Goal: Task Accomplishment & Management: Manage account settings

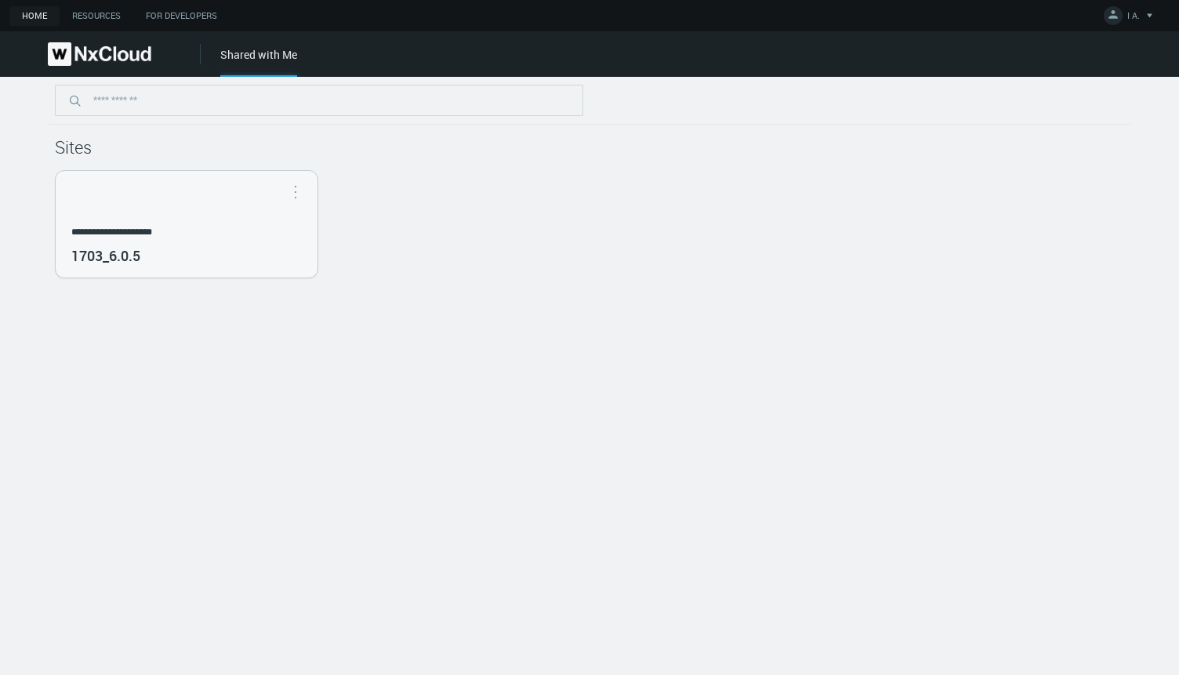
click at [105, 56] on img at bounding box center [99, 54] width 103 height 24
click at [75, 44] on img at bounding box center [99, 54] width 103 height 24
click at [67, 34] on nx-header-logo-area at bounding box center [100, 53] width 201 height 45
click at [78, 16] on link "Resources" at bounding box center [97, 16] width 74 height 20
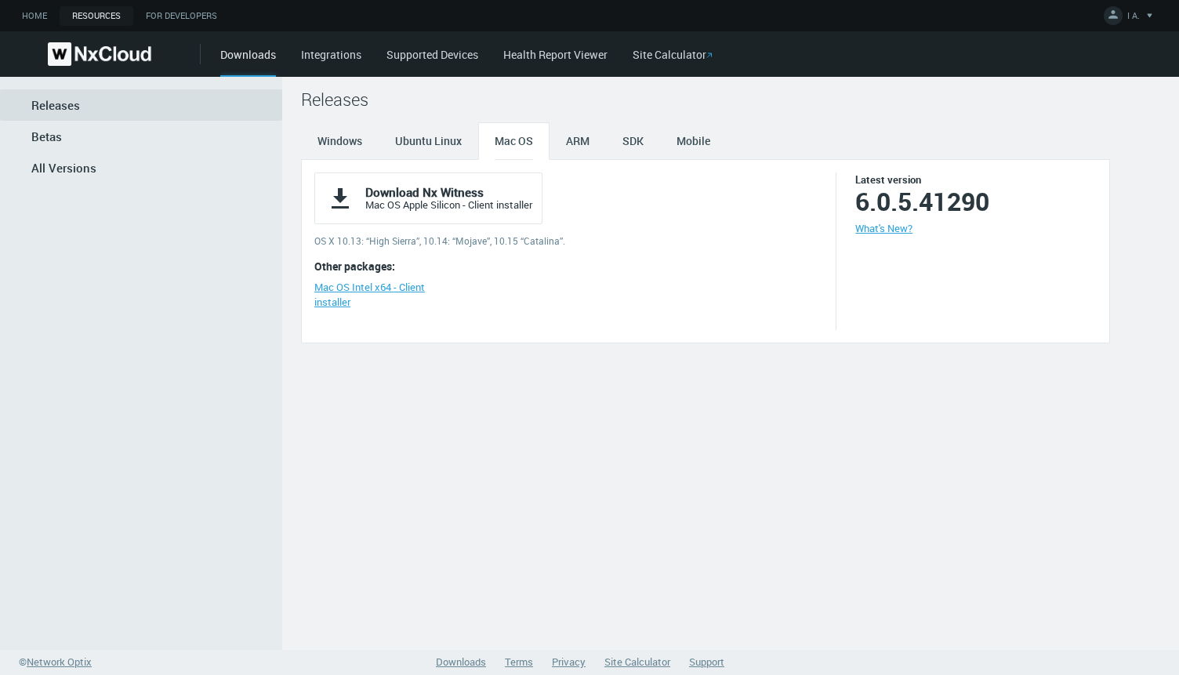
click at [72, 58] on img at bounding box center [99, 54] width 103 height 24
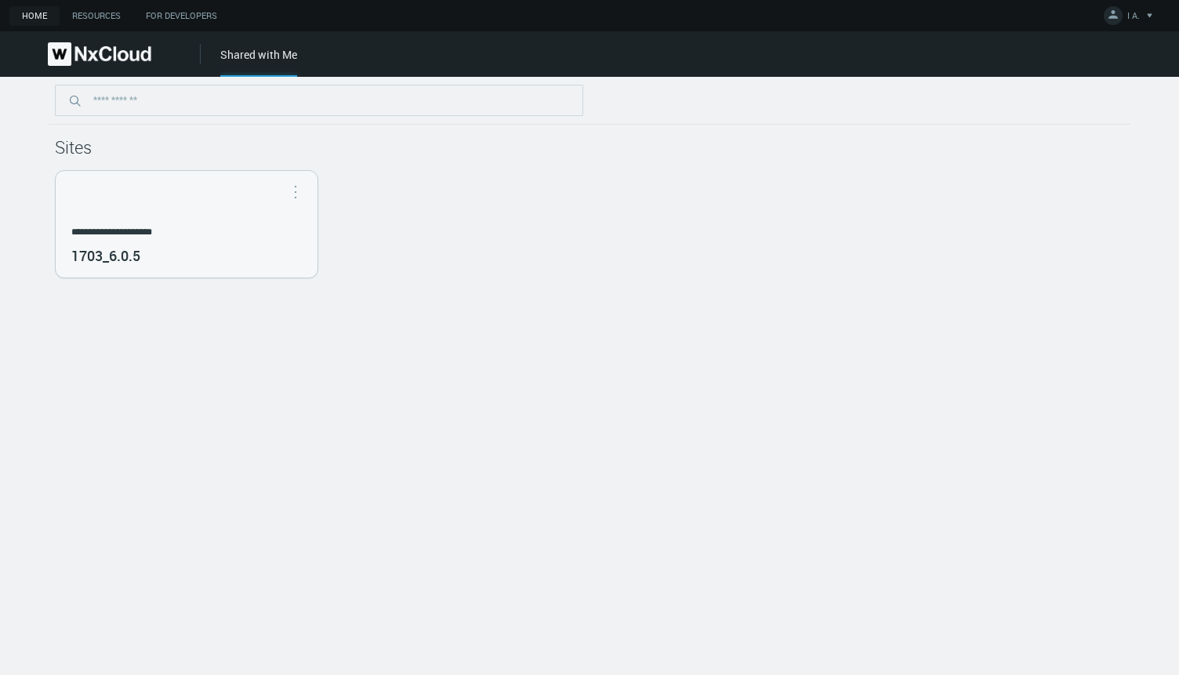
click at [33, 17] on link "Home" at bounding box center [34, 16] width 50 height 20
click at [84, 58] on img at bounding box center [99, 54] width 103 height 24
click at [105, 55] on img at bounding box center [99, 54] width 103 height 24
click at [44, 2] on div "Home Resources For Developers I A. Account Settings Change Password Security Be…" at bounding box center [589, 15] width 1179 height 31
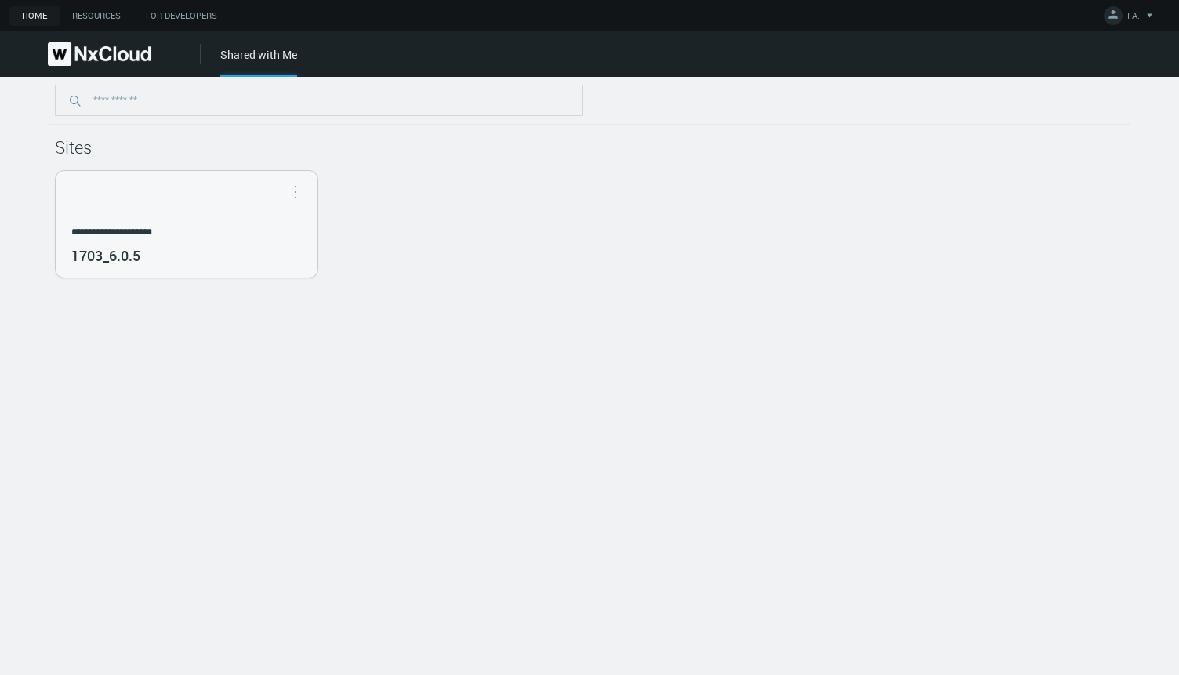
click at [38, 11] on link "Home" at bounding box center [34, 16] width 50 height 20
click at [37, 14] on link "Home" at bounding box center [34, 16] width 50 height 20
click at [97, 25] on div "Home Resources For Developers I A. Account Settings Change Password Security Be…" at bounding box center [589, 15] width 1179 height 31
click at [96, 17] on link "Resources" at bounding box center [97, 16] width 74 height 20
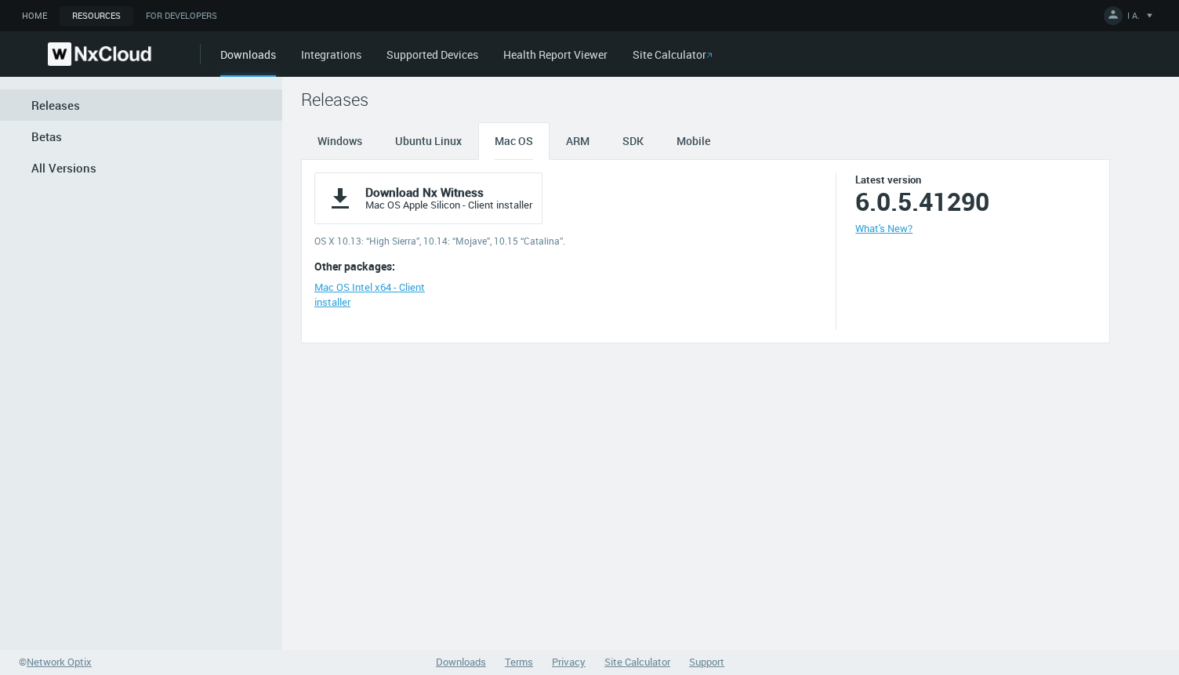
click at [27, 14] on link "Home" at bounding box center [34, 16] width 50 height 20
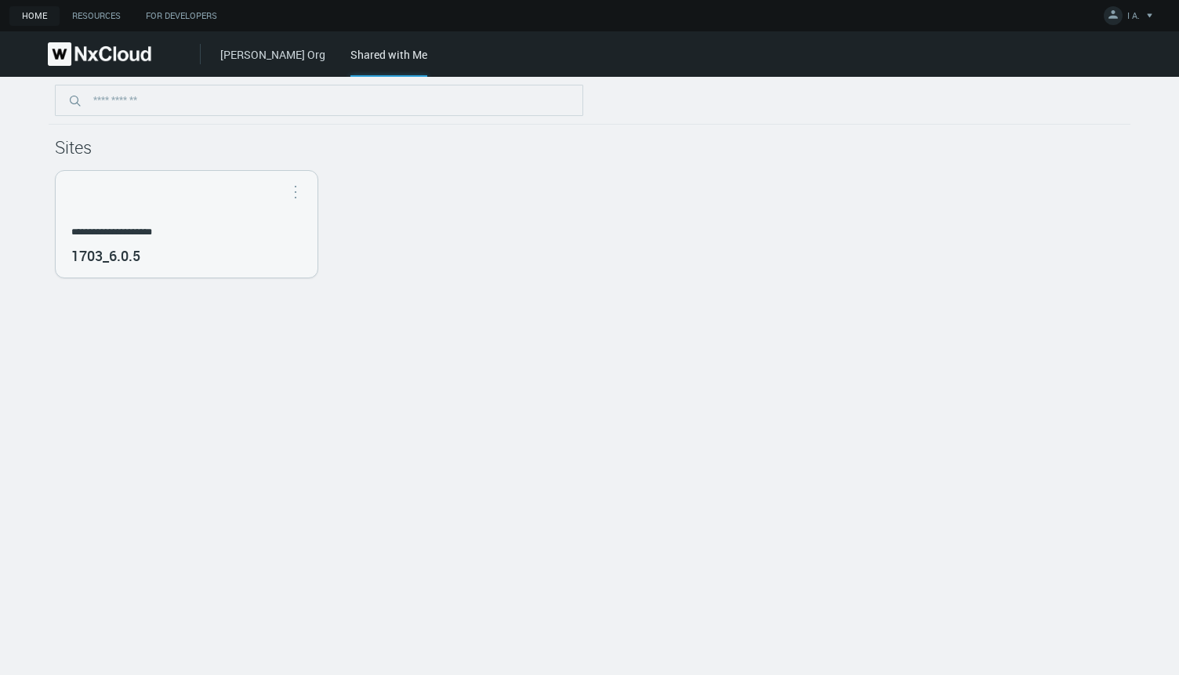
click at [244, 52] on link "[PERSON_NAME] Org" at bounding box center [272, 54] width 105 height 15
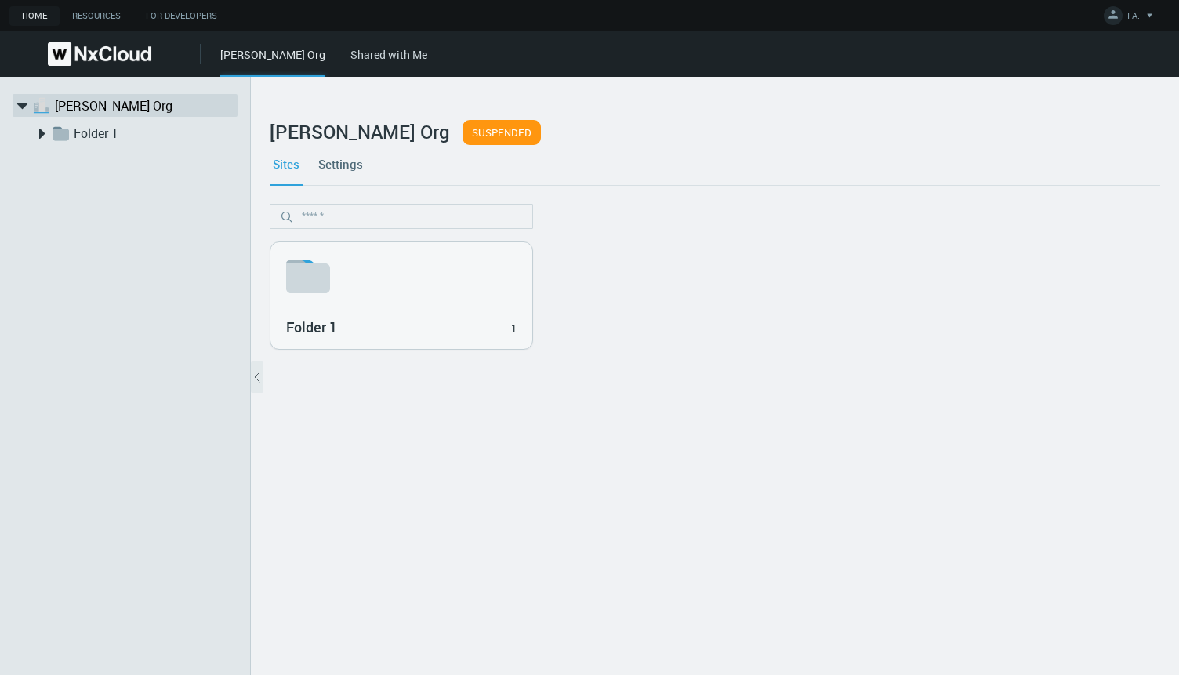
click at [346, 169] on link "Settings" at bounding box center [340, 164] width 51 height 42
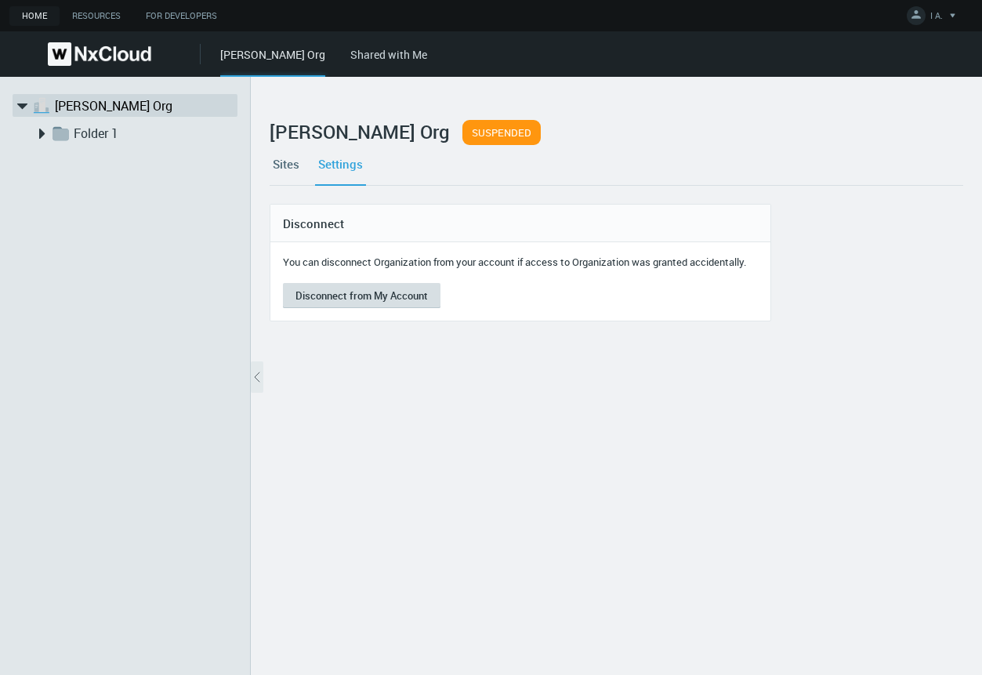
click at [352, 296] on button "Disconnect from My Account" at bounding box center [362, 295] width 158 height 25
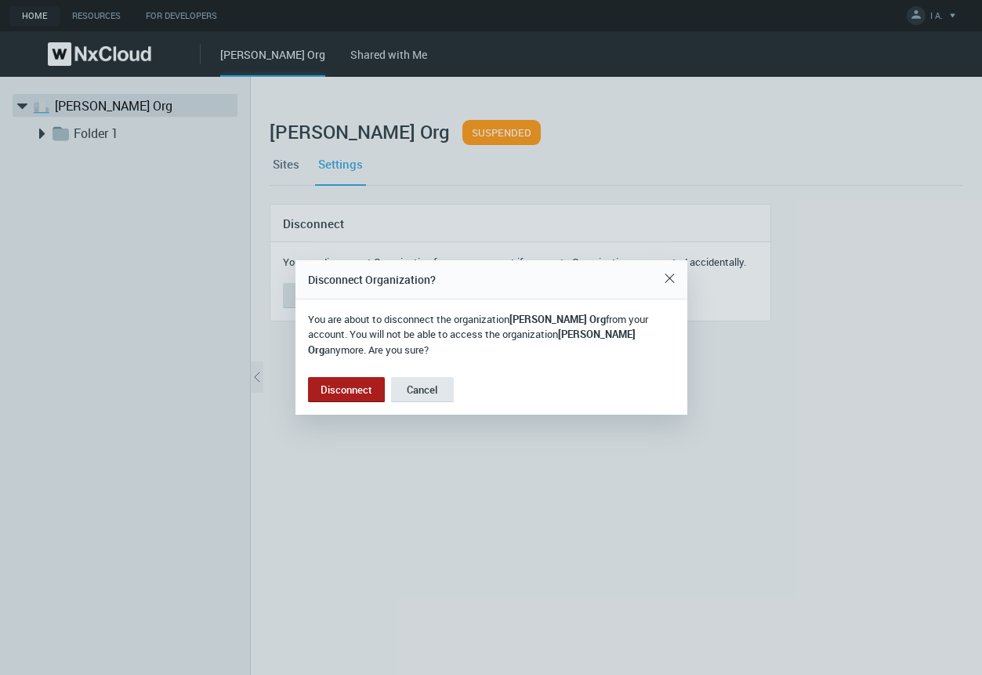
click at [338, 383] on button "Disconnect" at bounding box center [346, 389] width 77 height 25
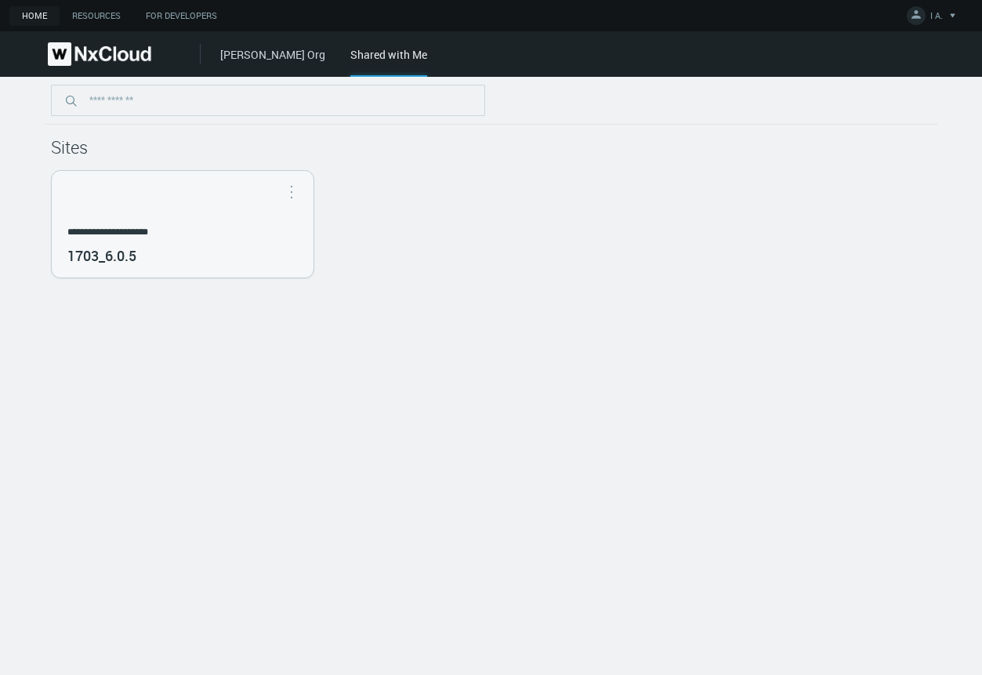
click at [56, 56] on img at bounding box center [99, 54] width 103 height 24
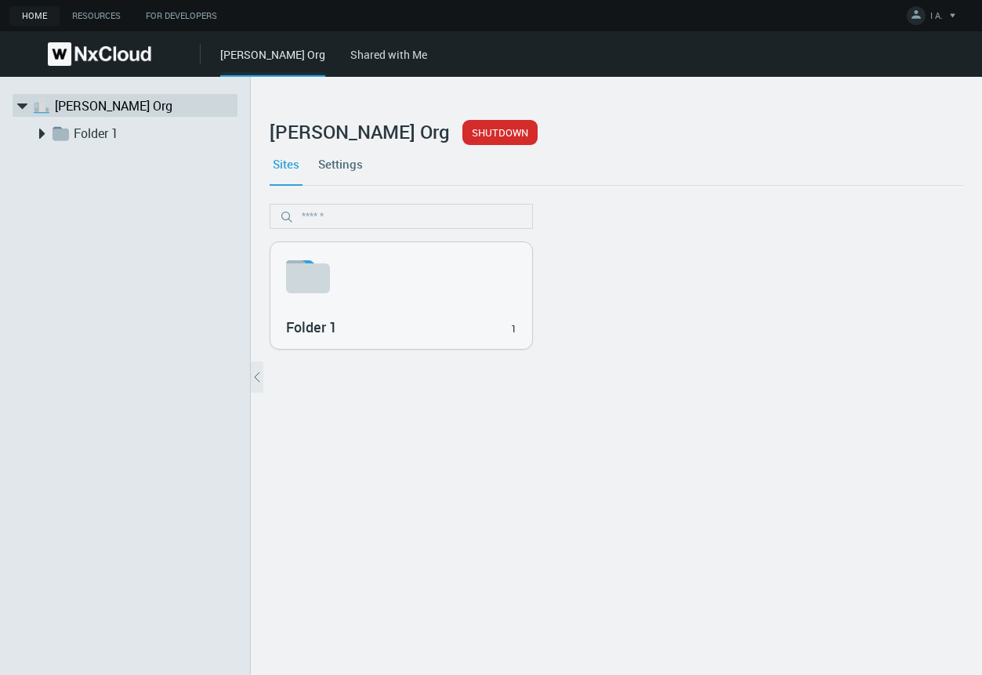
click at [332, 165] on link "Settings" at bounding box center [340, 164] width 51 height 42
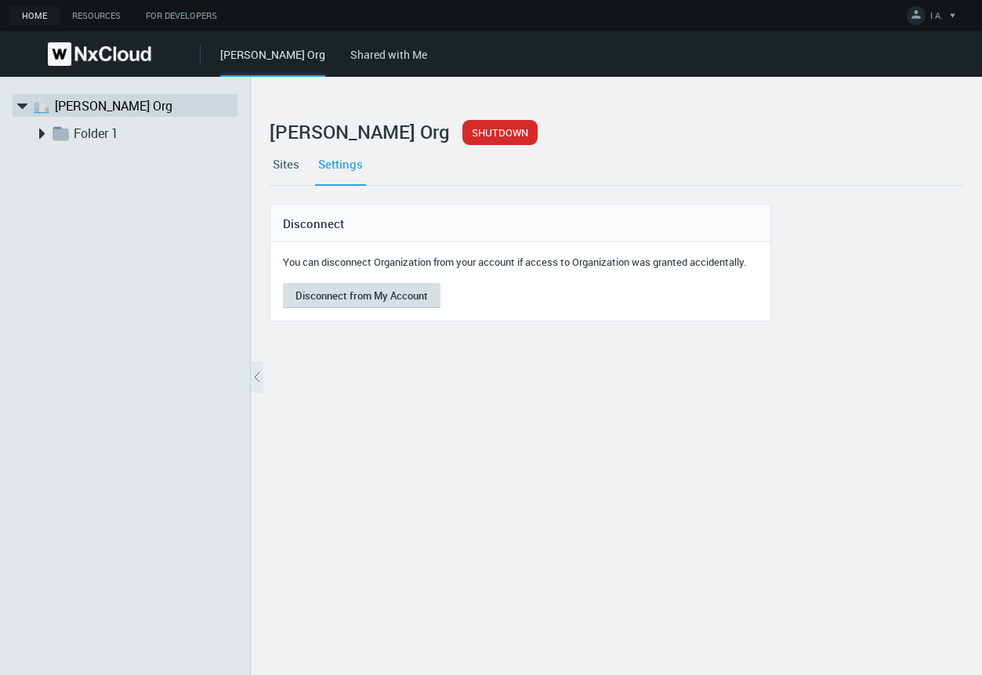
click at [378, 299] on button "Disconnect from My Account" at bounding box center [362, 295] width 158 height 25
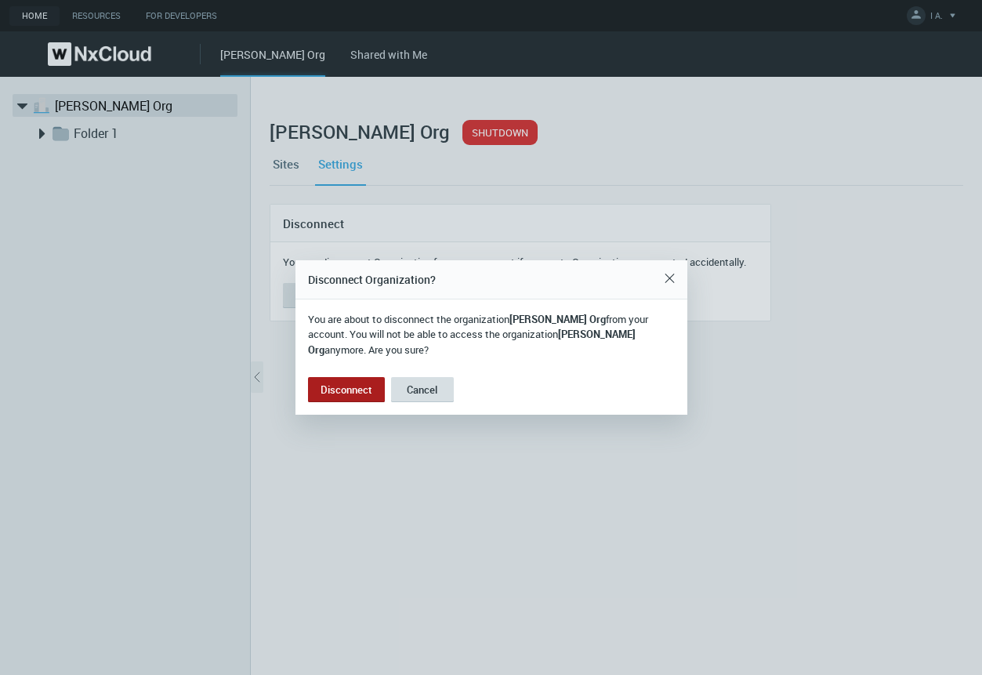
click at [413, 383] on span "Cancel" at bounding box center [422, 390] width 31 height 14
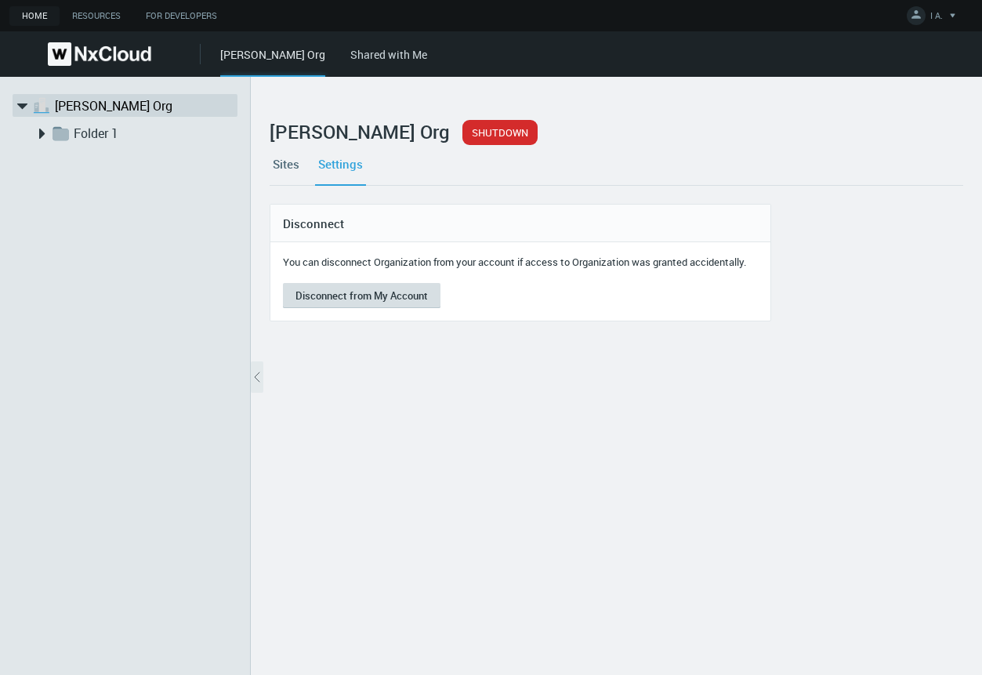
click at [327, 299] on button "Disconnect from My Account" at bounding box center [362, 295] width 158 height 25
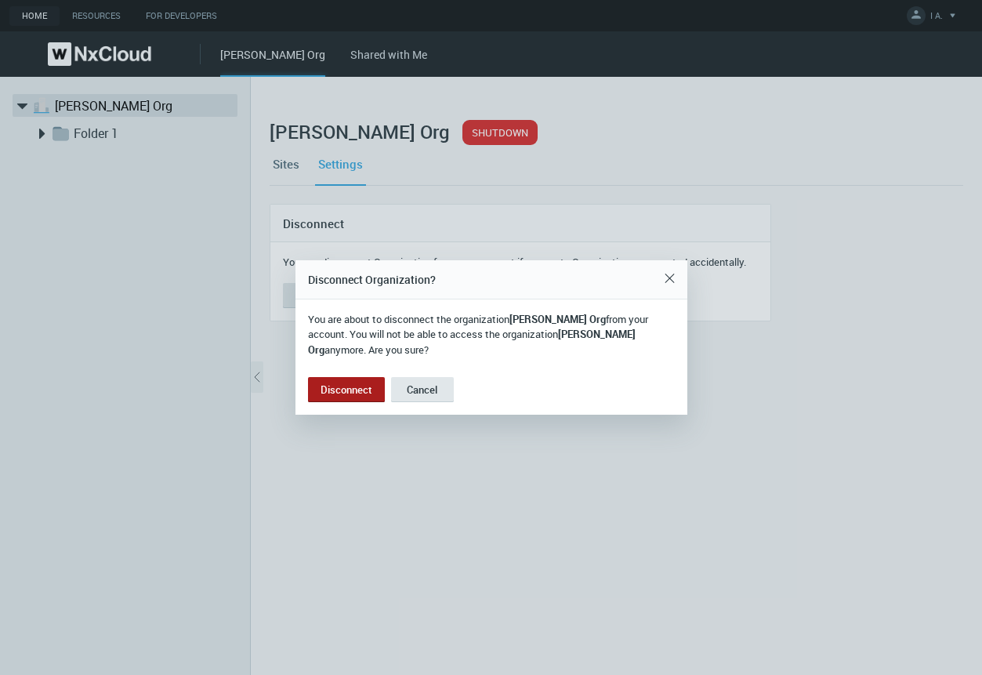
click at [351, 379] on button "Disconnect" at bounding box center [346, 389] width 77 height 25
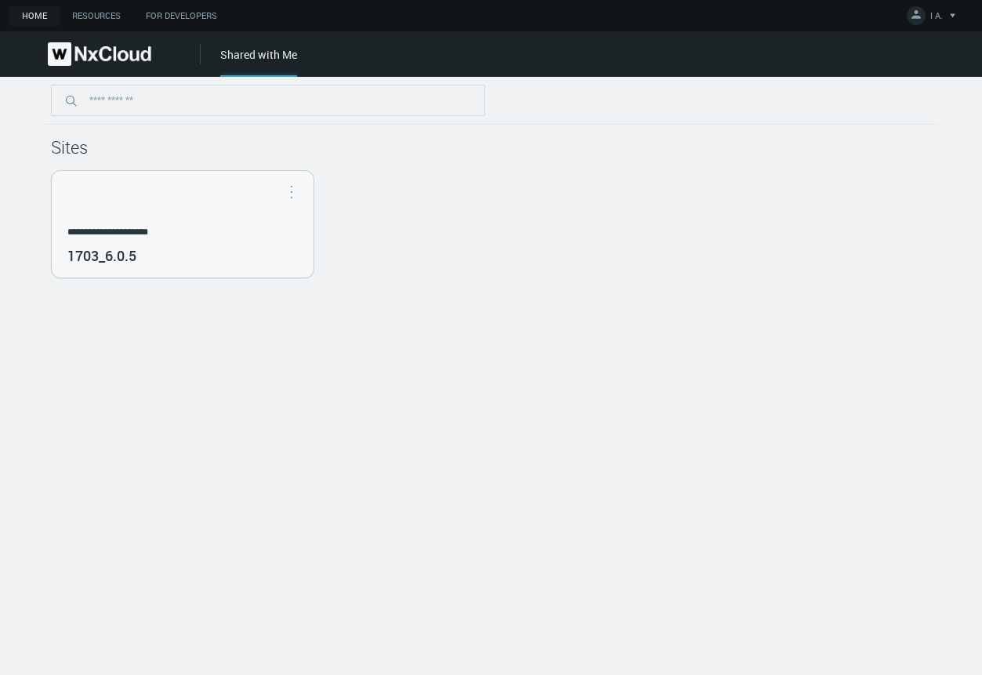
click at [65, 52] on img at bounding box center [99, 54] width 103 height 24
click at [105, 48] on img at bounding box center [99, 54] width 103 height 24
click at [39, 5] on div "Home Resources For Developers I A. Account Settings Change Password Security Be…" at bounding box center [491, 15] width 982 height 31
click at [82, 11] on link "Resources" at bounding box center [97, 16] width 74 height 20
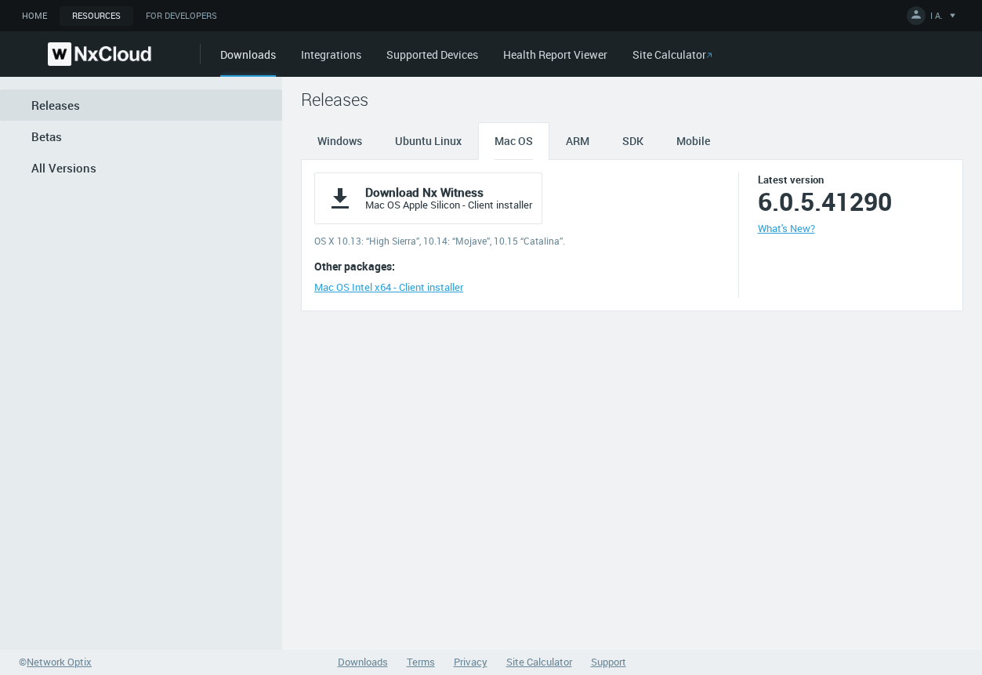
click at [37, 14] on link "Home" at bounding box center [34, 16] width 50 height 20
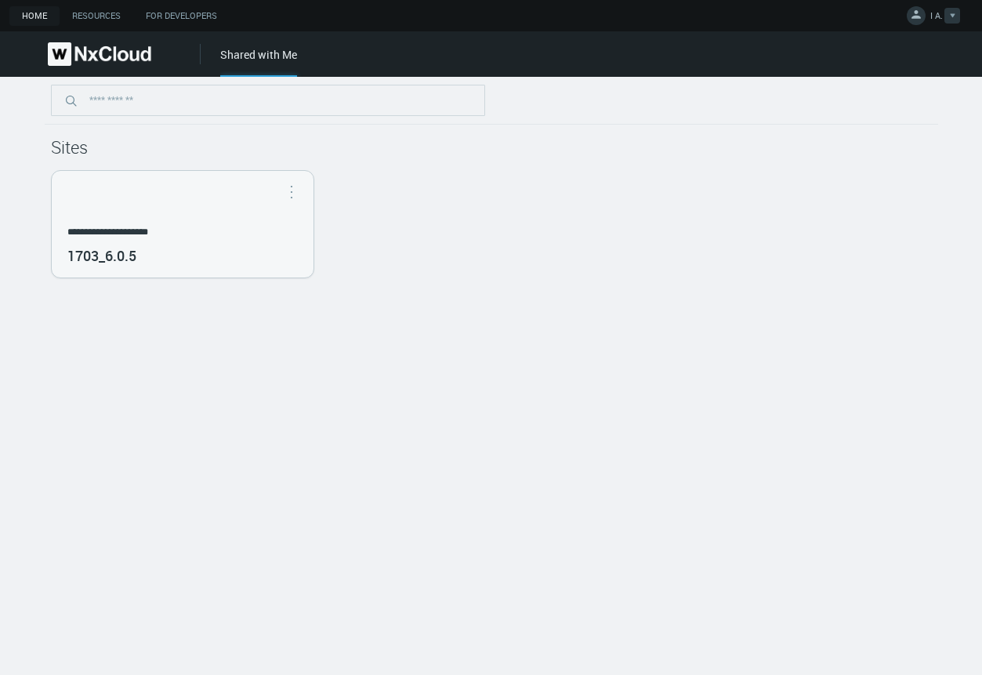
click at [926, 18] on link "I A." at bounding box center [933, 18] width 53 height 19
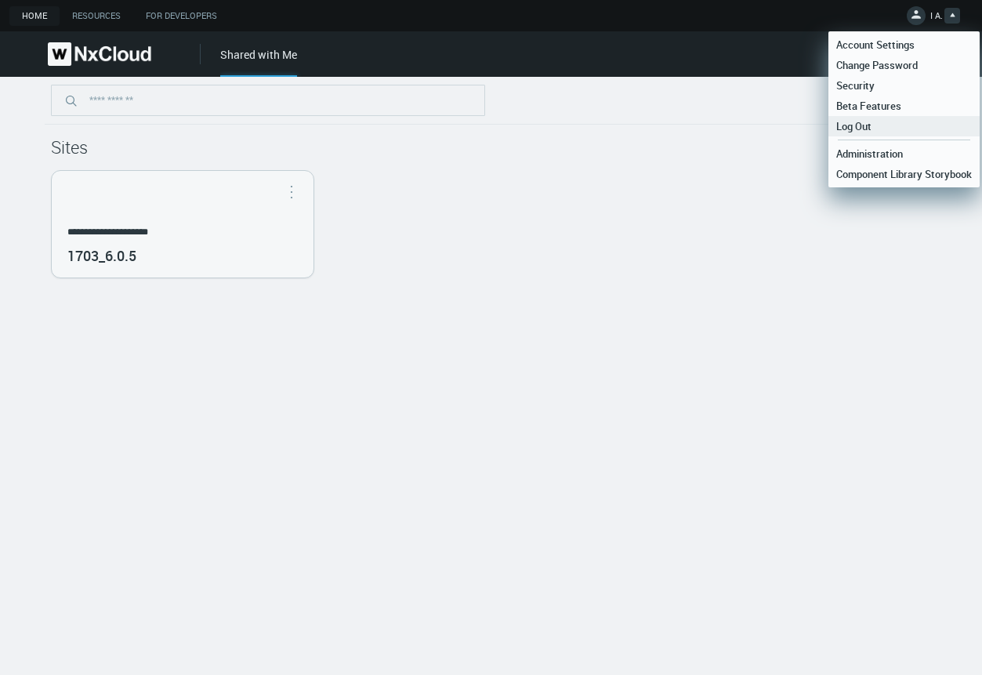
click at [884, 132] on link "Log Out" at bounding box center [904, 126] width 151 height 20
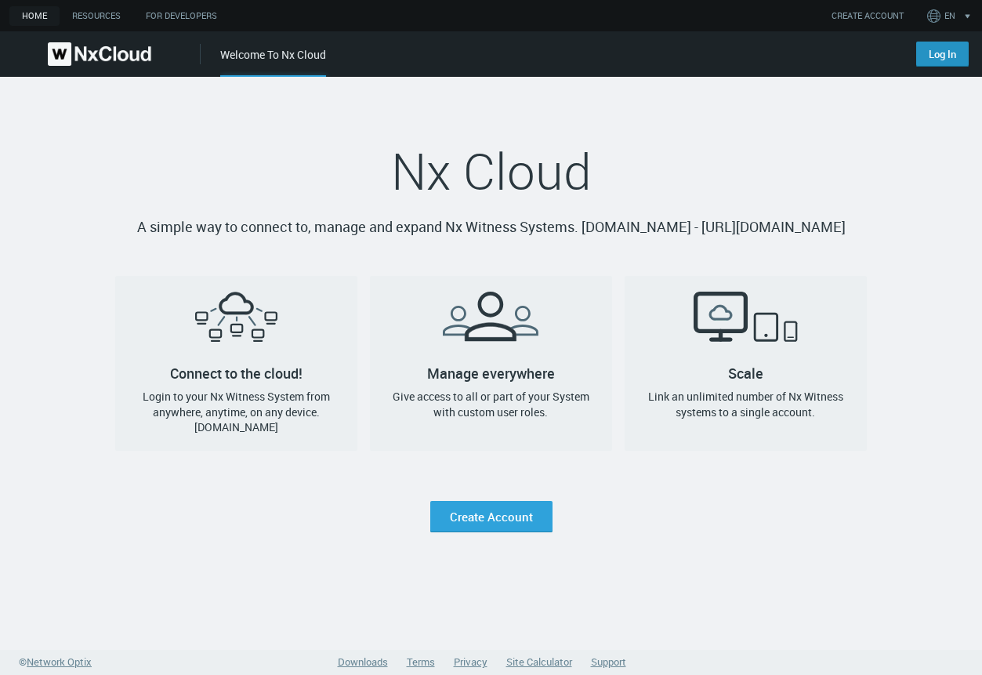
drag, startPoint x: 0, startPoint y: 0, endPoint x: 945, endPoint y: 49, distance: 946.6
click at [945, 49] on link "Log In" at bounding box center [942, 54] width 53 height 25
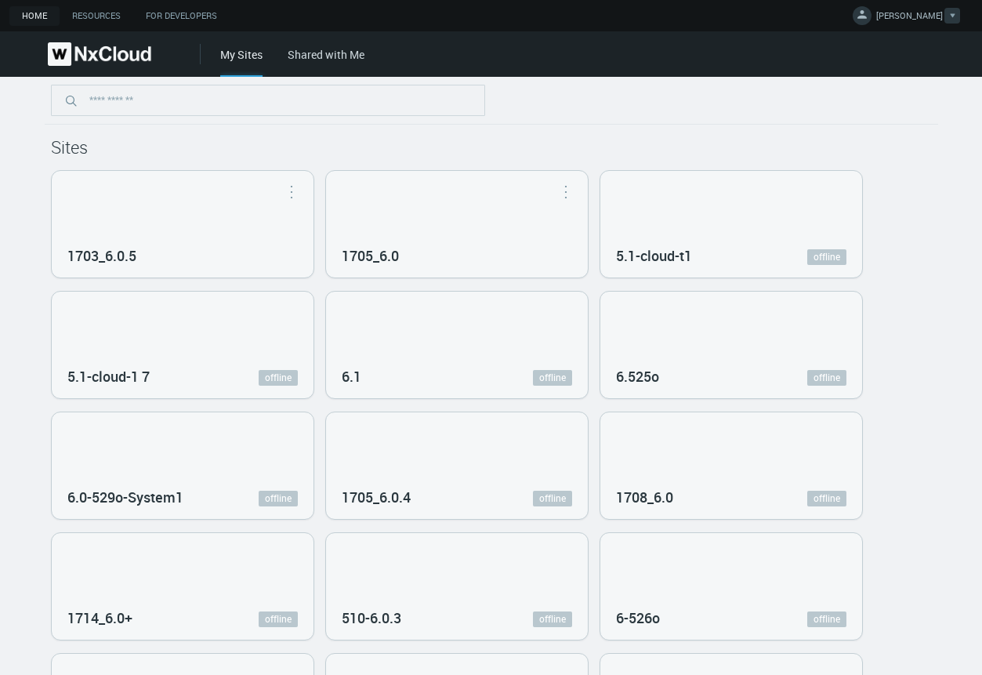
click at [923, 18] on span "[PERSON_NAME]" at bounding box center [909, 18] width 67 height 18
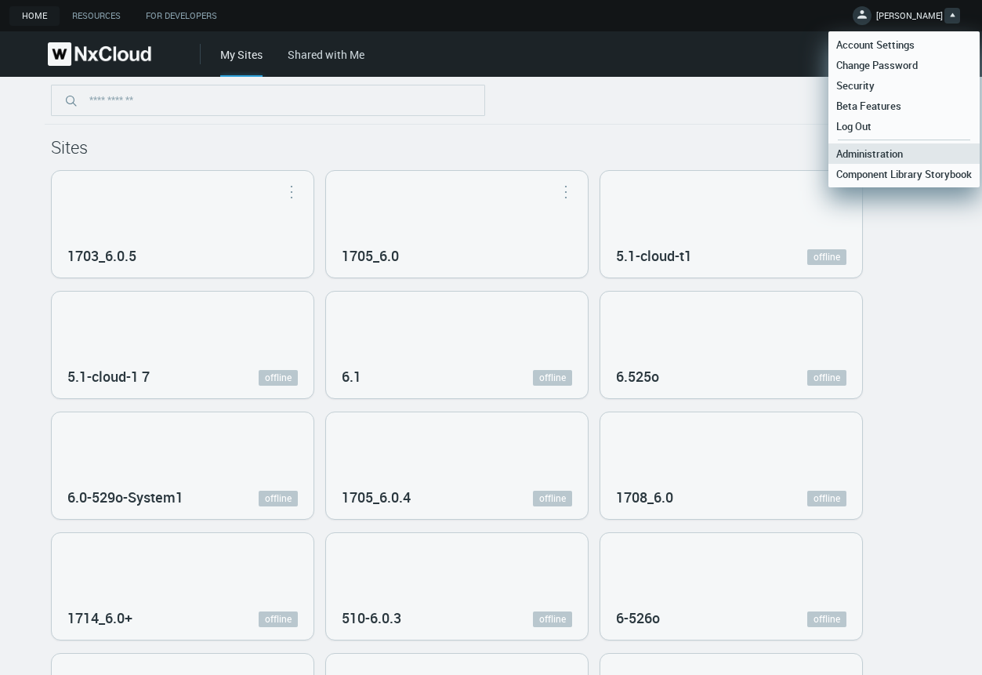
click at [879, 153] on span "Administration" at bounding box center [870, 154] width 82 height 14
